Goal: Navigation & Orientation: Understand site structure

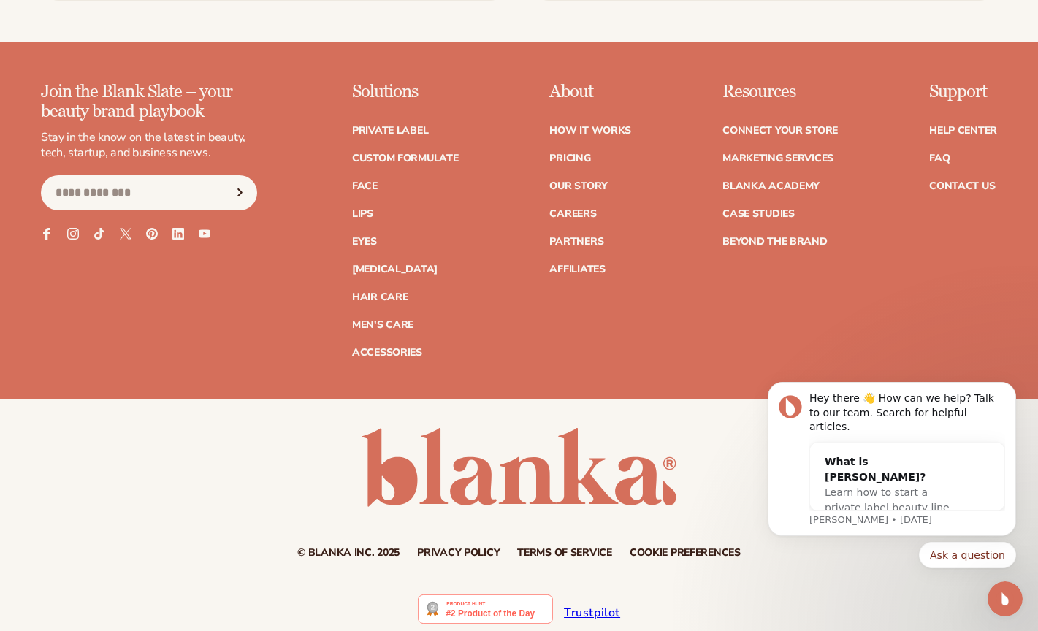
scroll to position [13531, 0]
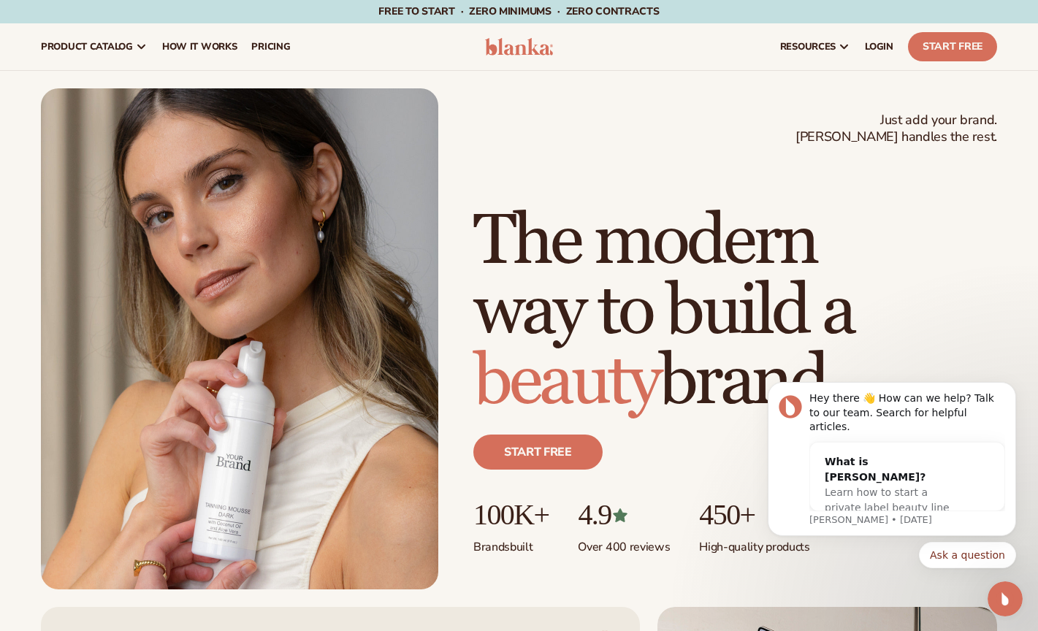
scroll to position [0, 0]
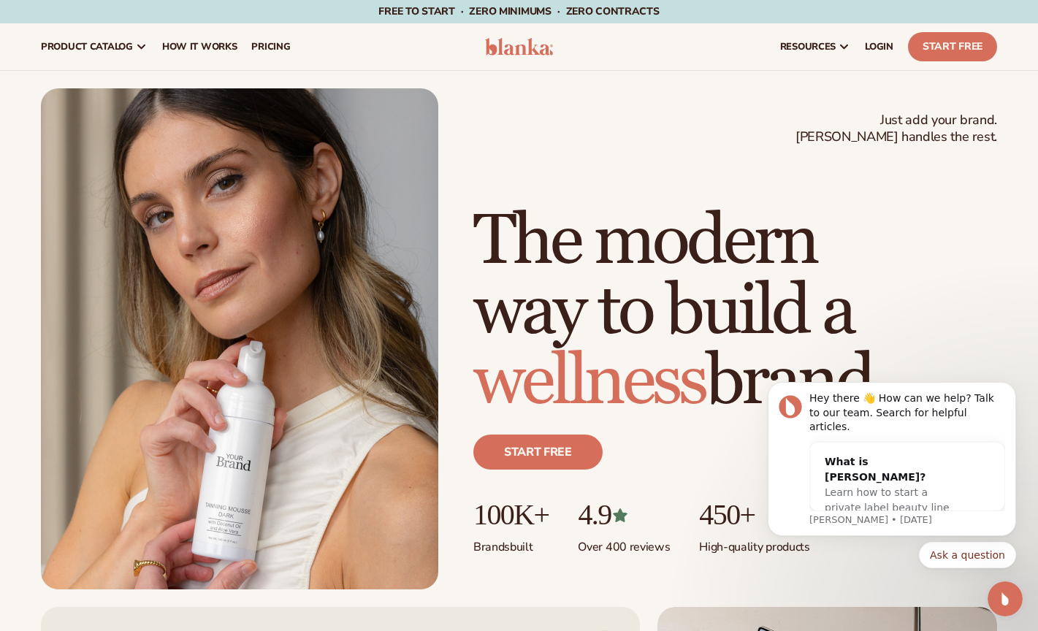
click at [61, 14] on link "Skip to content" at bounding box center [29, 10] width 61 height 23
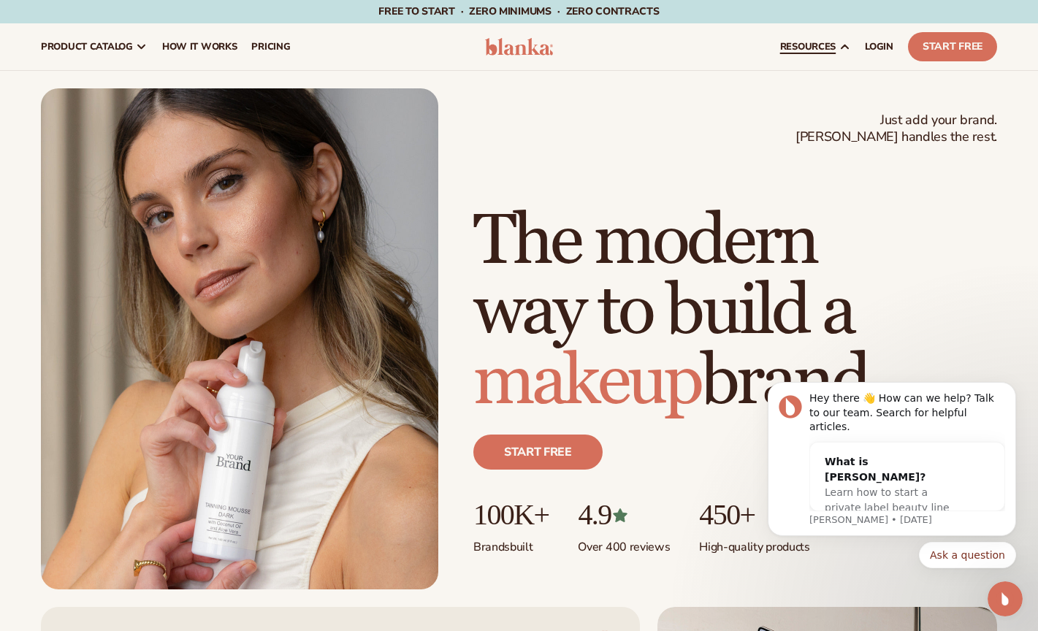
click at [0, 0] on link "connect your store" at bounding box center [0, 0] width 0 height 0
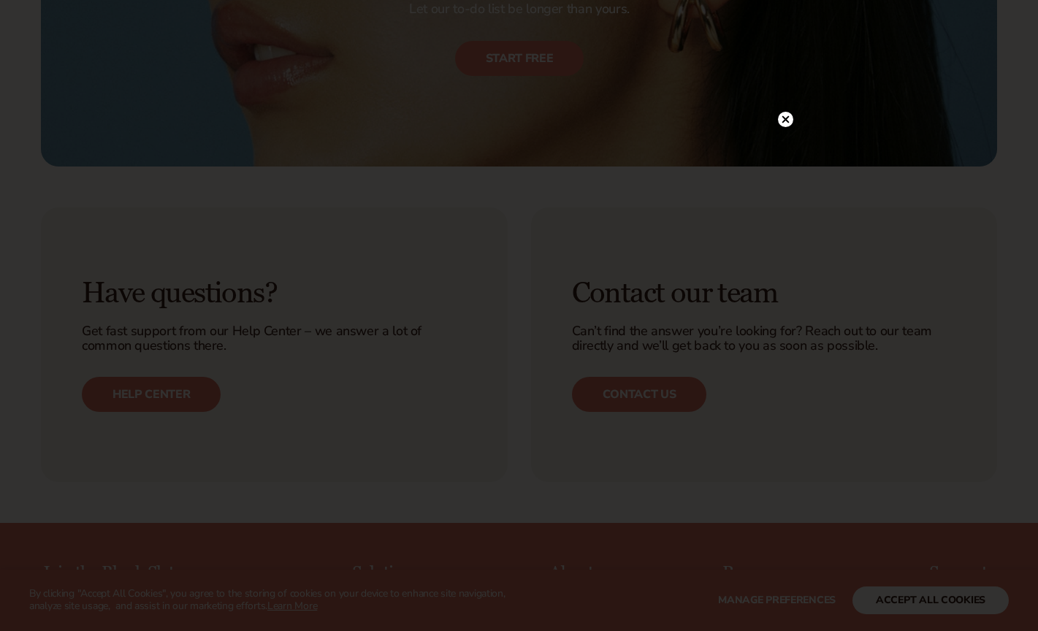
scroll to position [2087, 0]
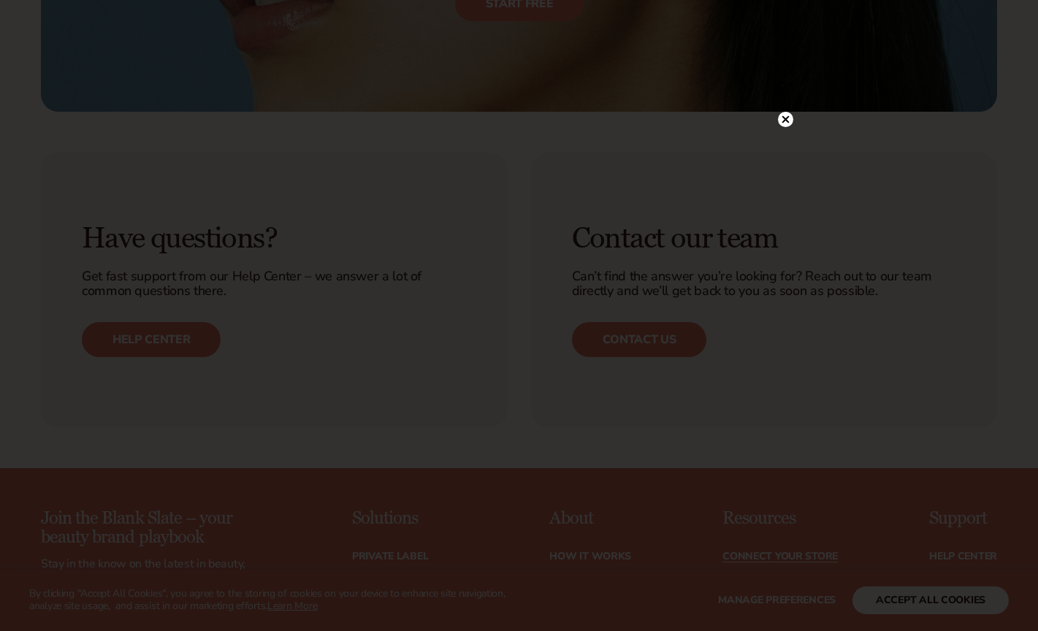
click at [788, 120] on circle at bounding box center [785, 119] width 15 height 15
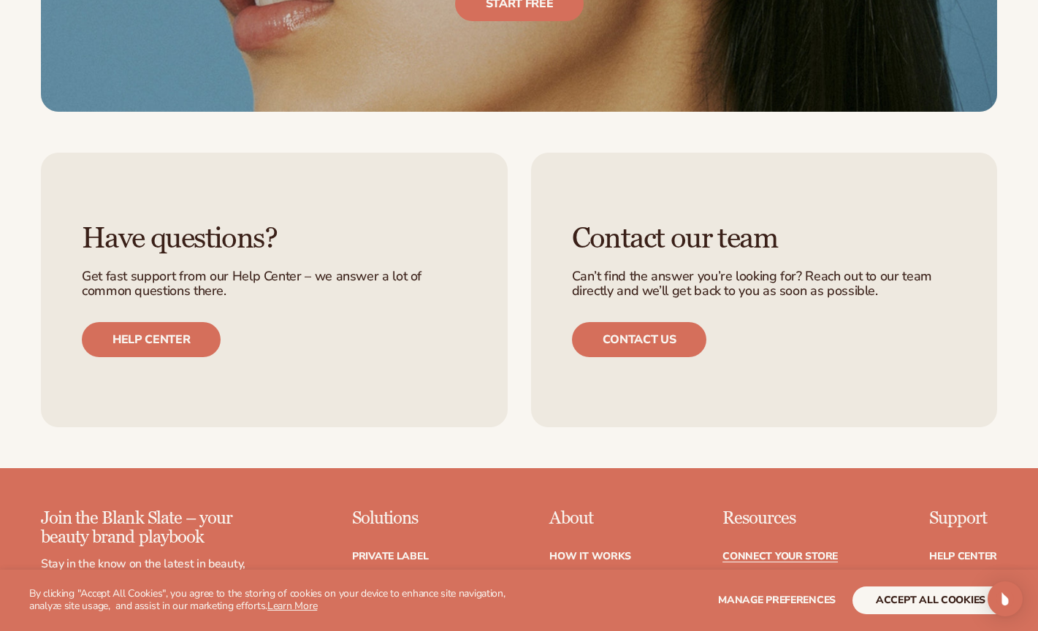
scroll to position [0, 0]
click at [920, 596] on button "accept all cookies" at bounding box center [931, 601] width 156 height 28
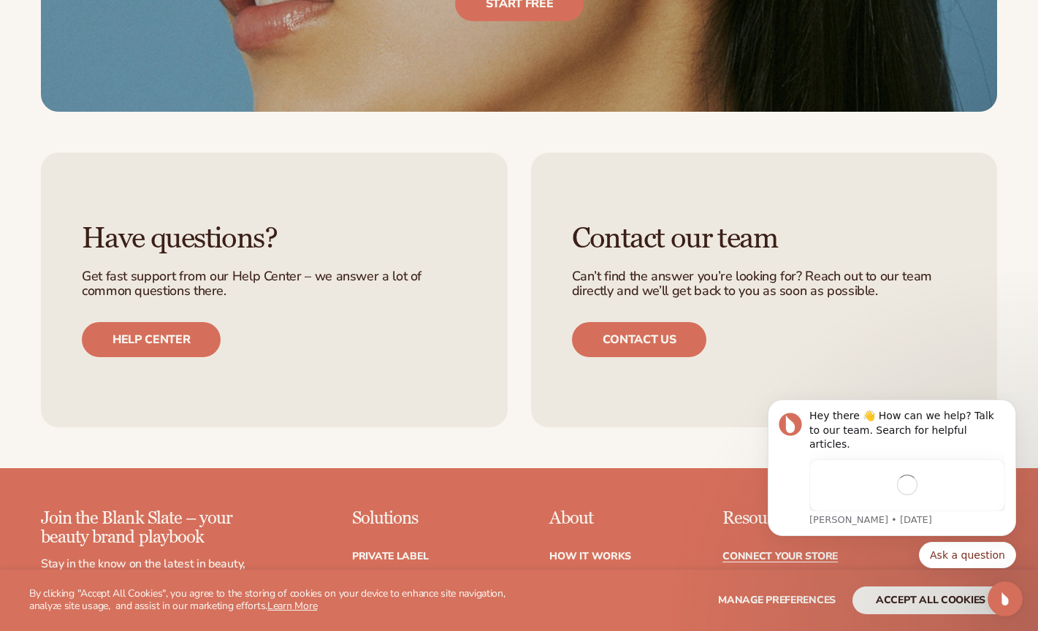
click at [899, 596] on button "accept all cookies" at bounding box center [931, 601] width 156 height 28
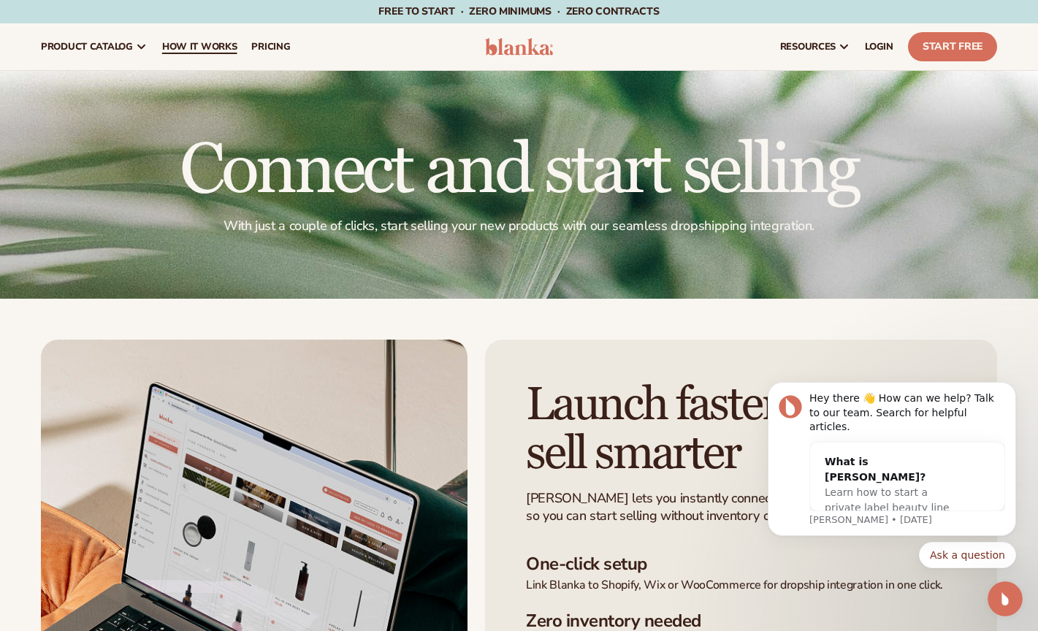
click at [202, 47] on span "How It Works" at bounding box center [199, 47] width 75 height 12
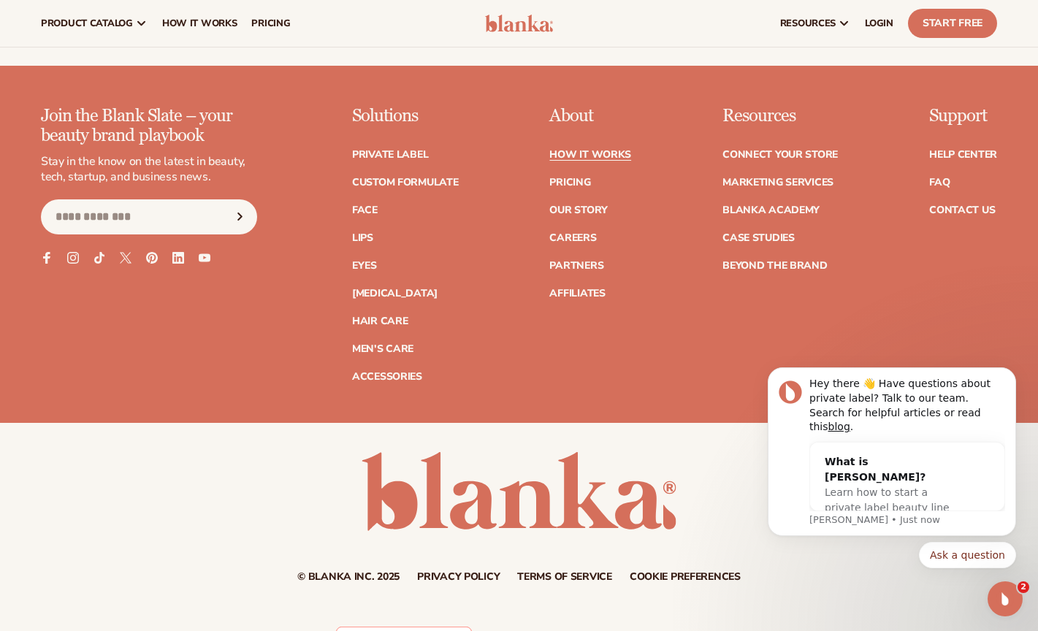
scroll to position [3567, 0]
click at [574, 206] on link "Our Story" at bounding box center [578, 211] width 58 height 10
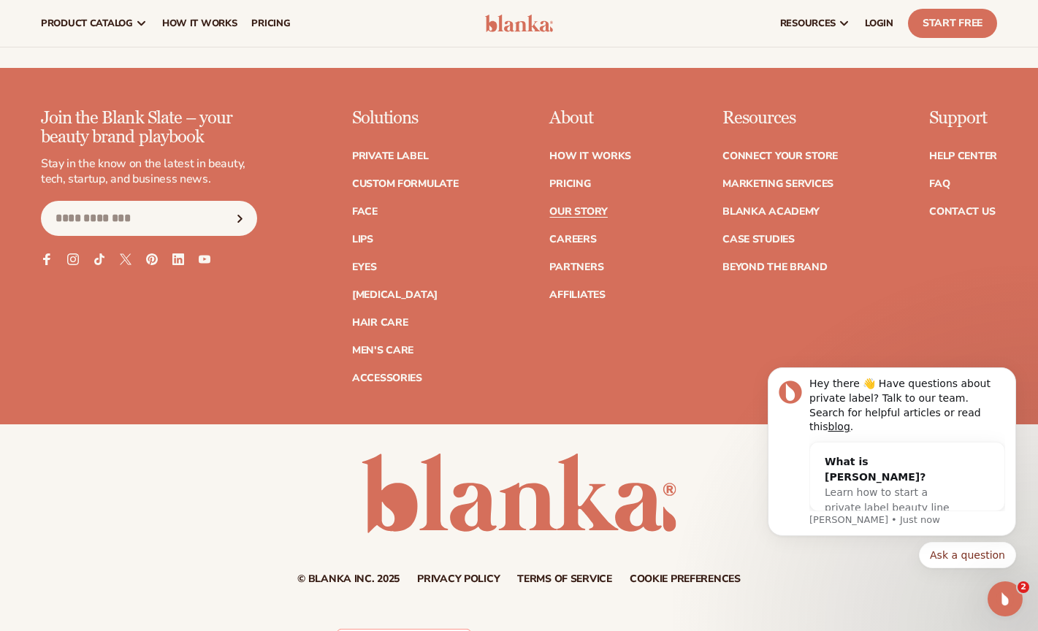
scroll to position [4574, 0]
click at [549, 575] on link "Terms of service" at bounding box center [564, 580] width 95 height 10
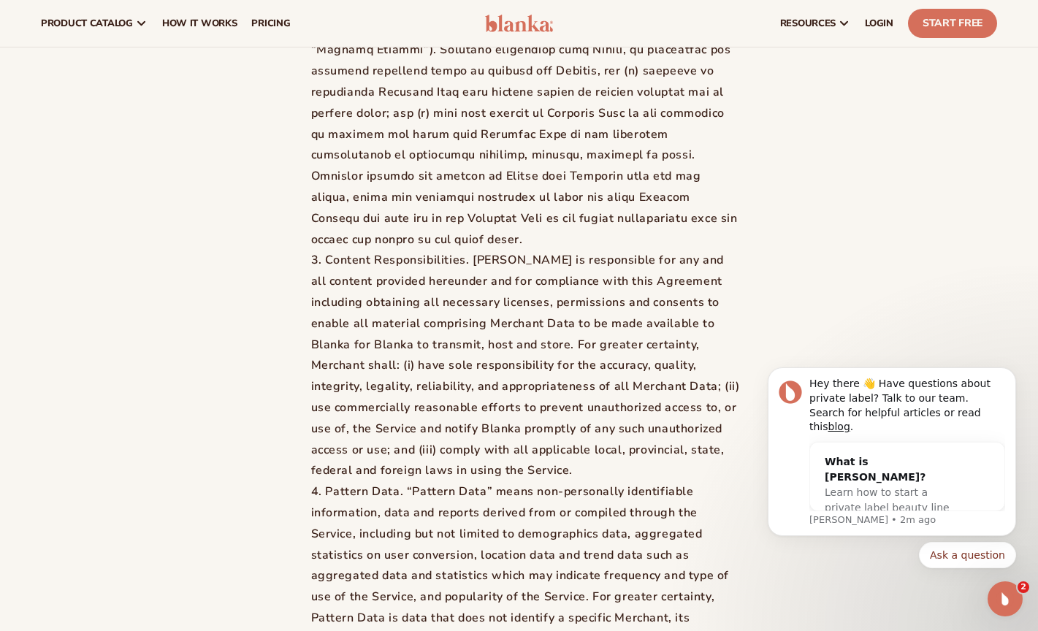
scroll to position [6593, 0]
